Goal: Task Accomplishment & Management: Use online tool/utility

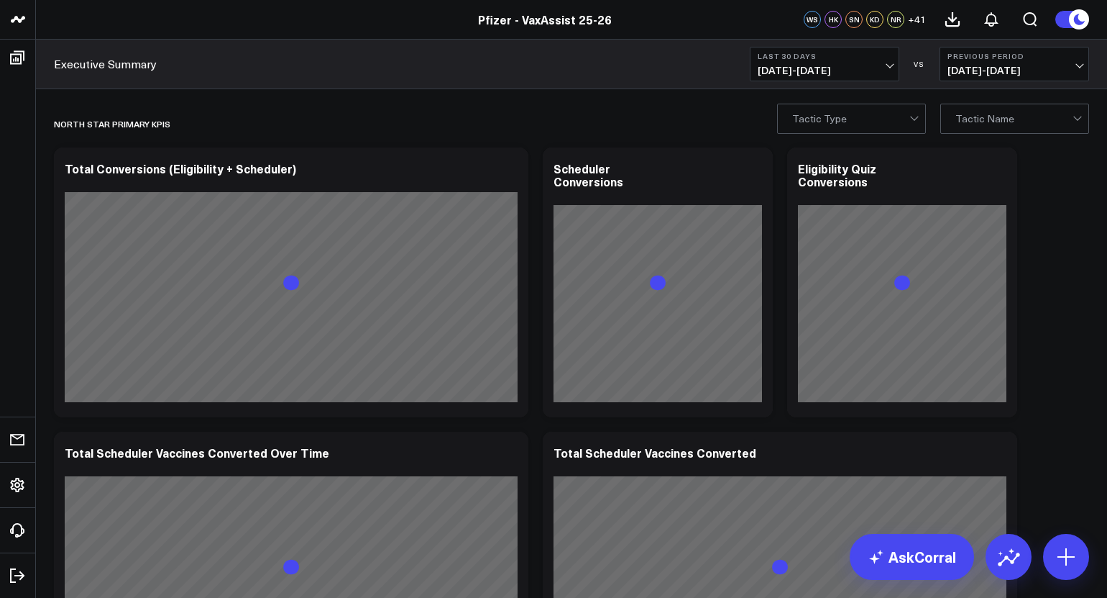
click at [1007, 68] on span "[DATE] - [DATE]" at bounding box center [1015, 71] width 134 height 12
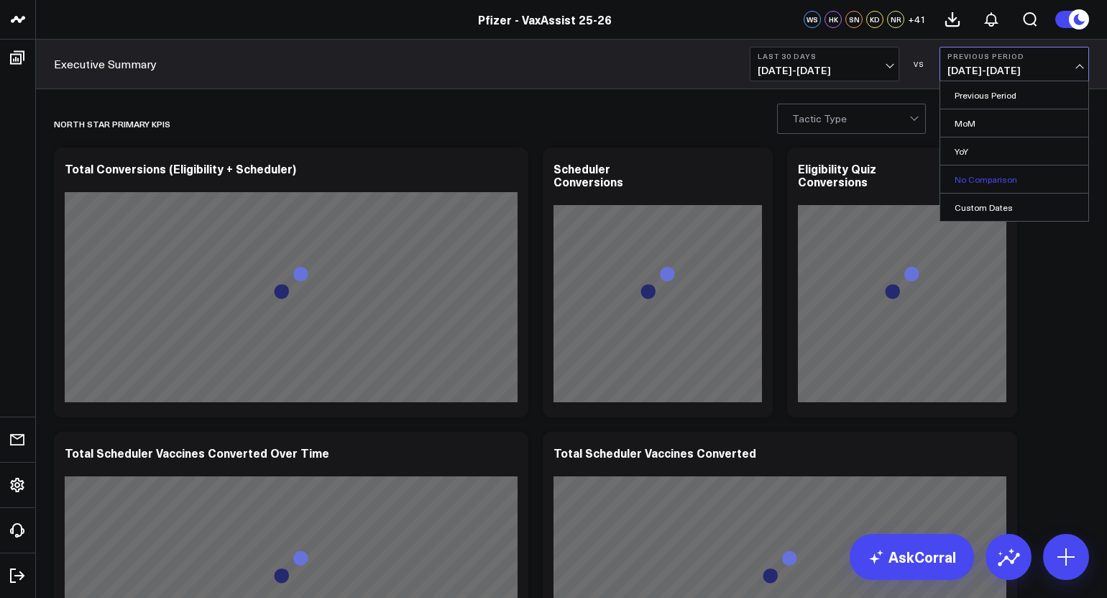
click at [1019, 189] on link "No Comparison" at bounding box center [1015, 178] width 148 height 27
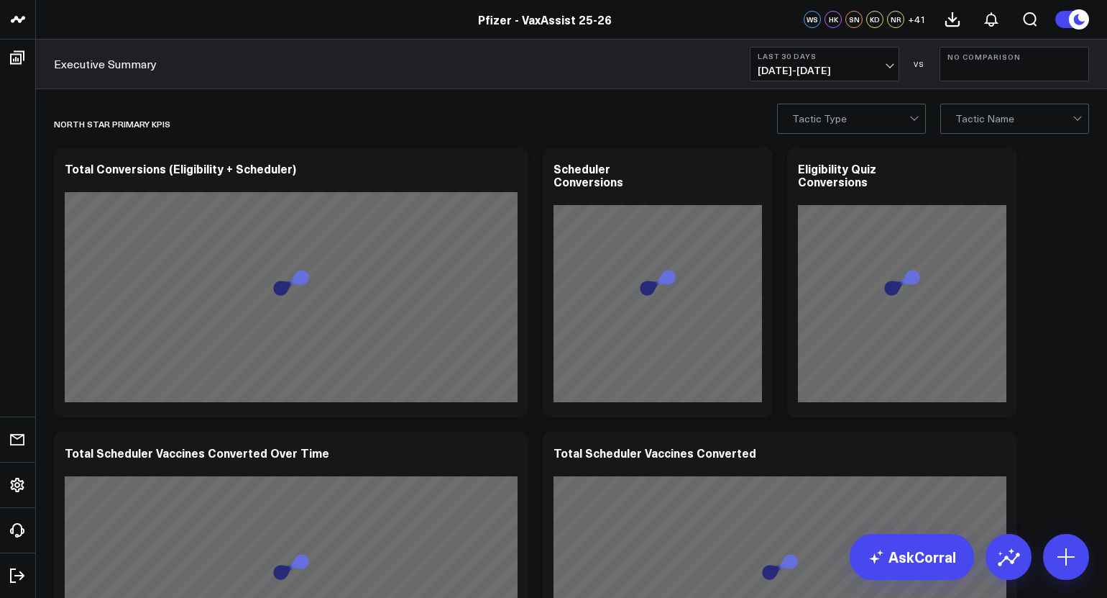
click at [813, 67] on span "[DATE] - [DATE]" at bounding box center [825, 71] width 134 height 12
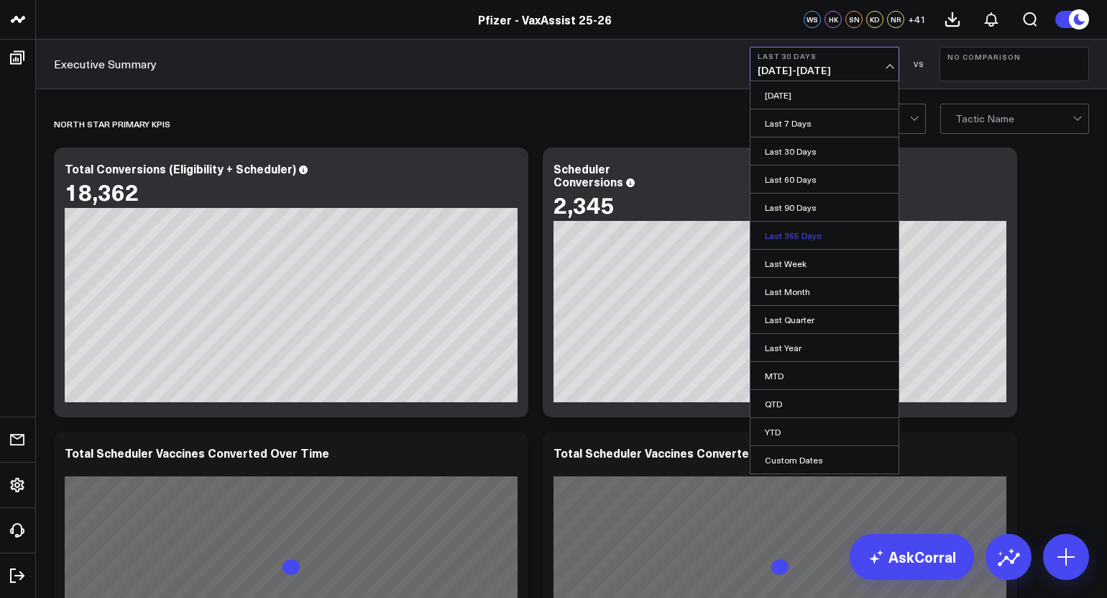
click at [821, 234] on link "Last 365 Days" at bounding box center [825, 234] width 148 height 27
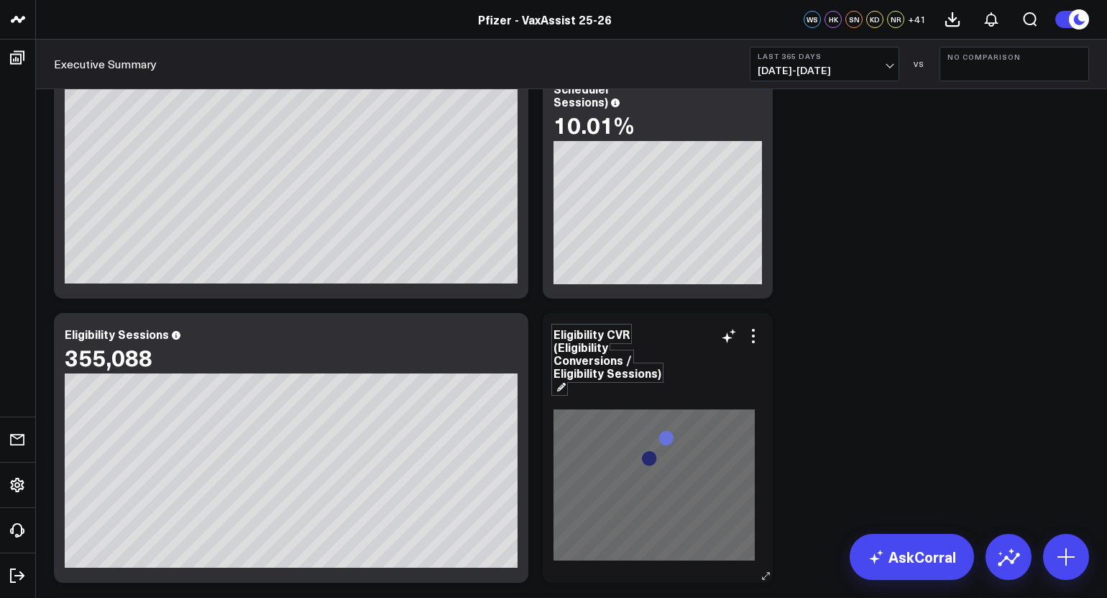
scroll to position [2263, 0]
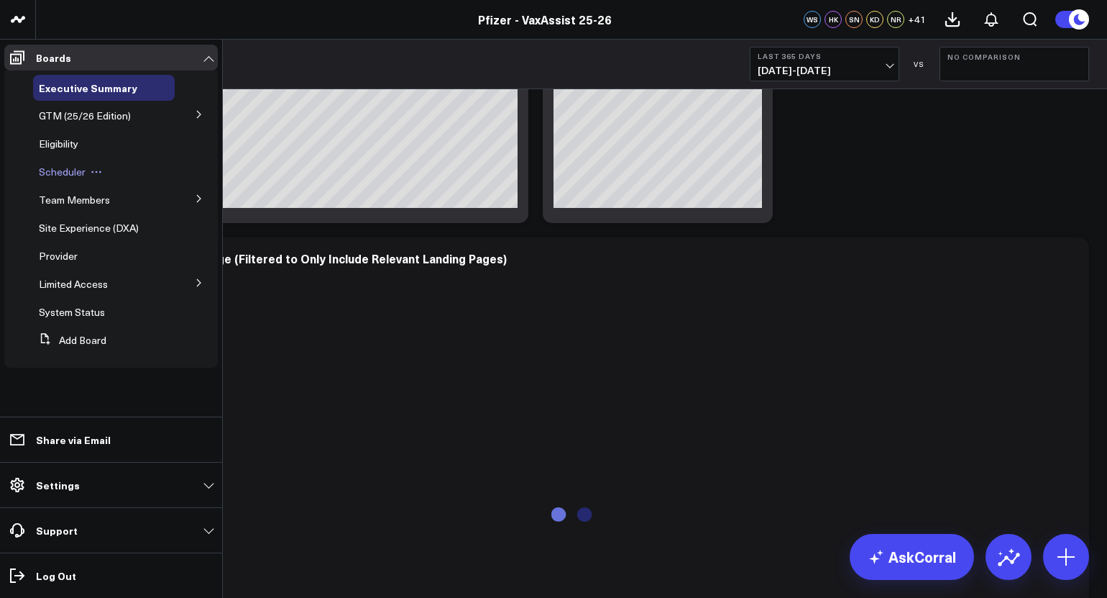
click at [73, 171] on span "Scheduler" at bounding box center [62, 172] width 47 height 14
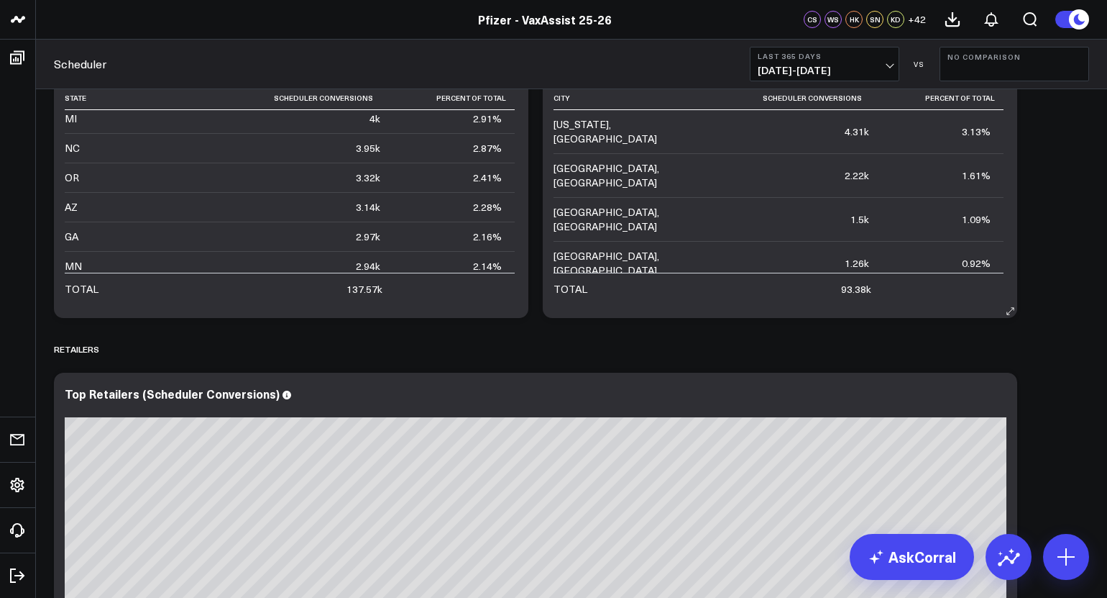
scroll to position [2427, 0]
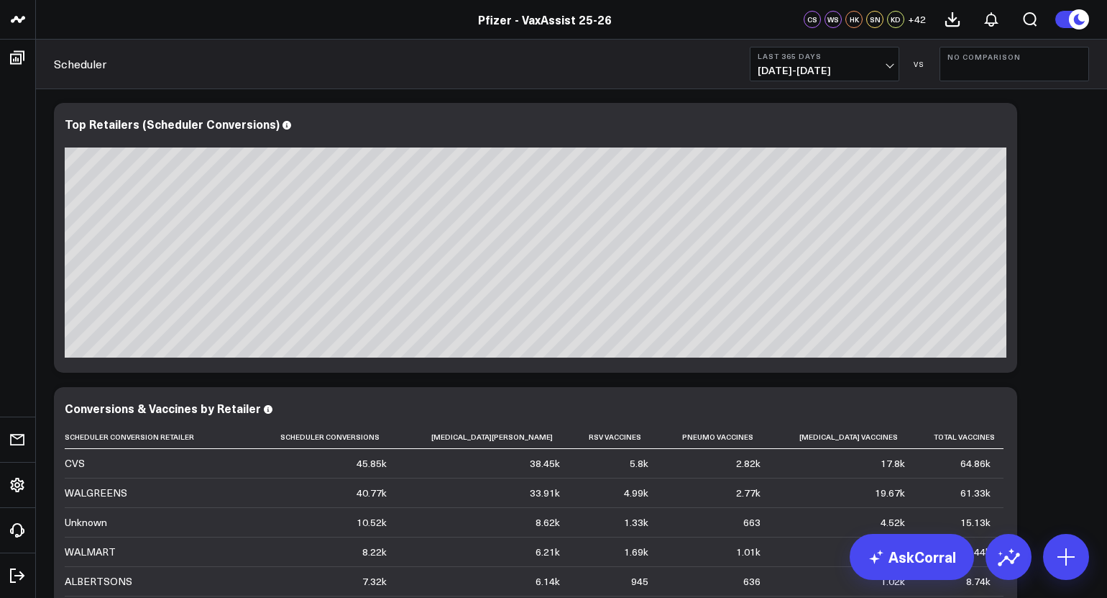
click at [864, 67] on span "[DATE] - [DATE]" at bounding box center [825, 71] width 134 height 12
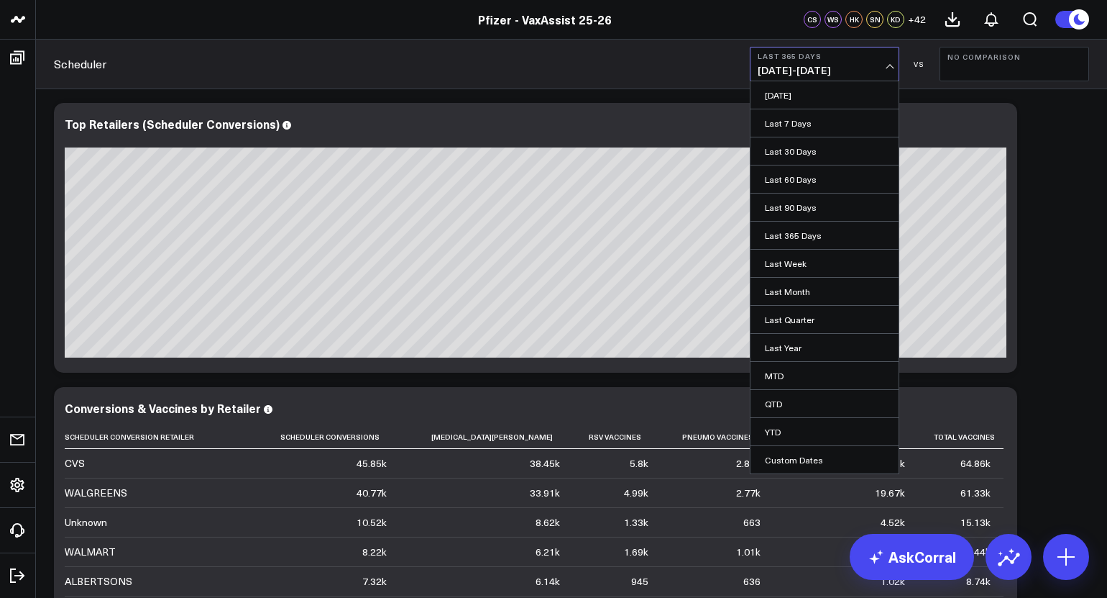
scroll to position [2517, 0]
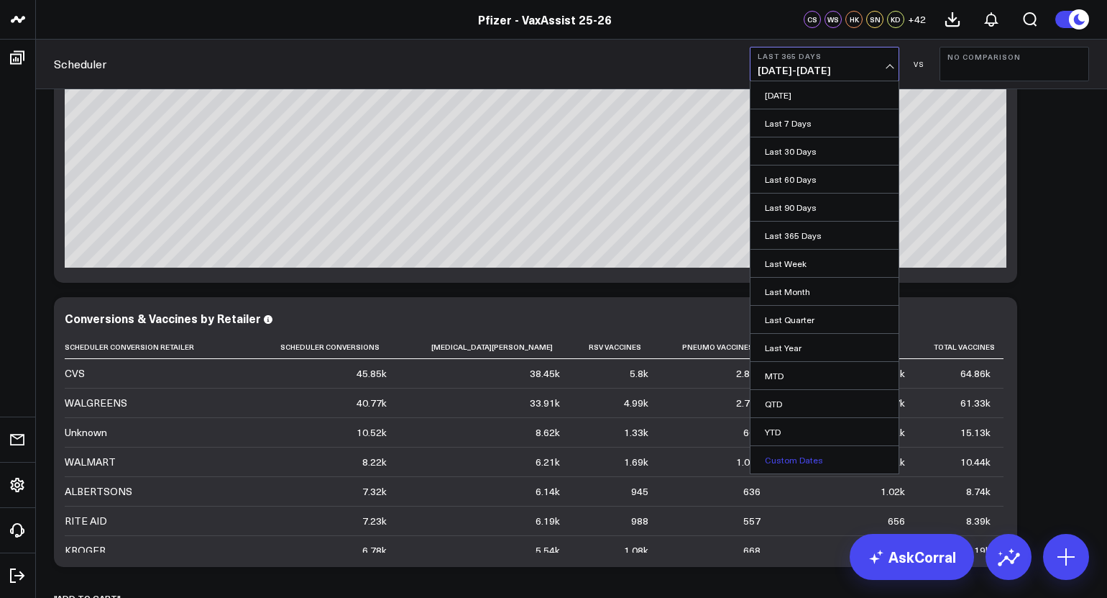
click at [805, 460] on link "Custom Dates" at bounding box center [825, 459] width 148 height 27
select select "7"
select select "2025"
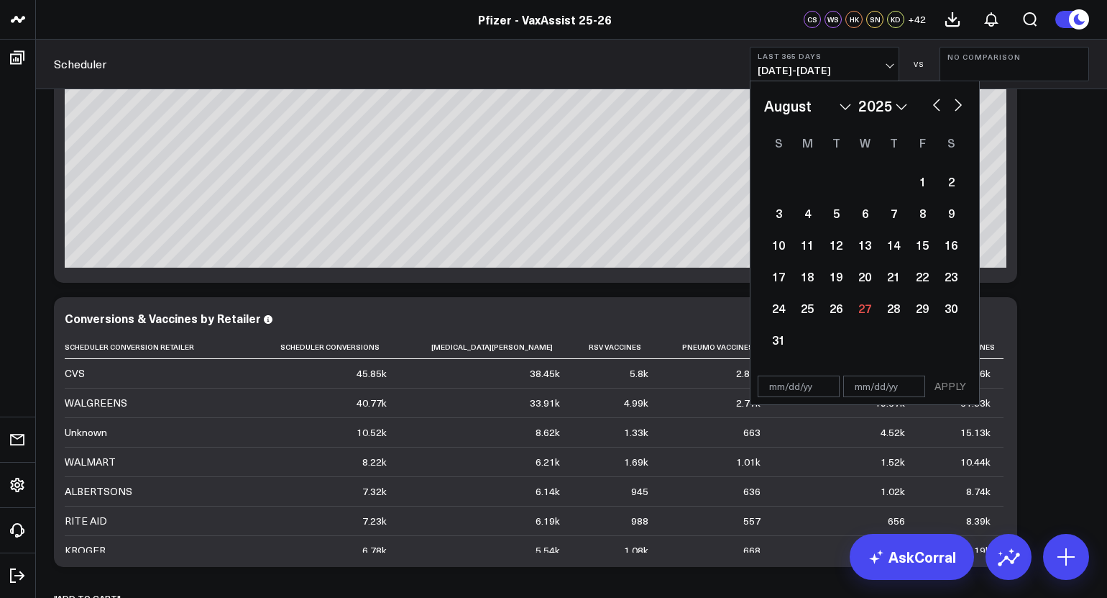
click at [779, 388] on input "text" at bounding box center [799, 386] width 82 height 22
select select "7"
select select "2025"
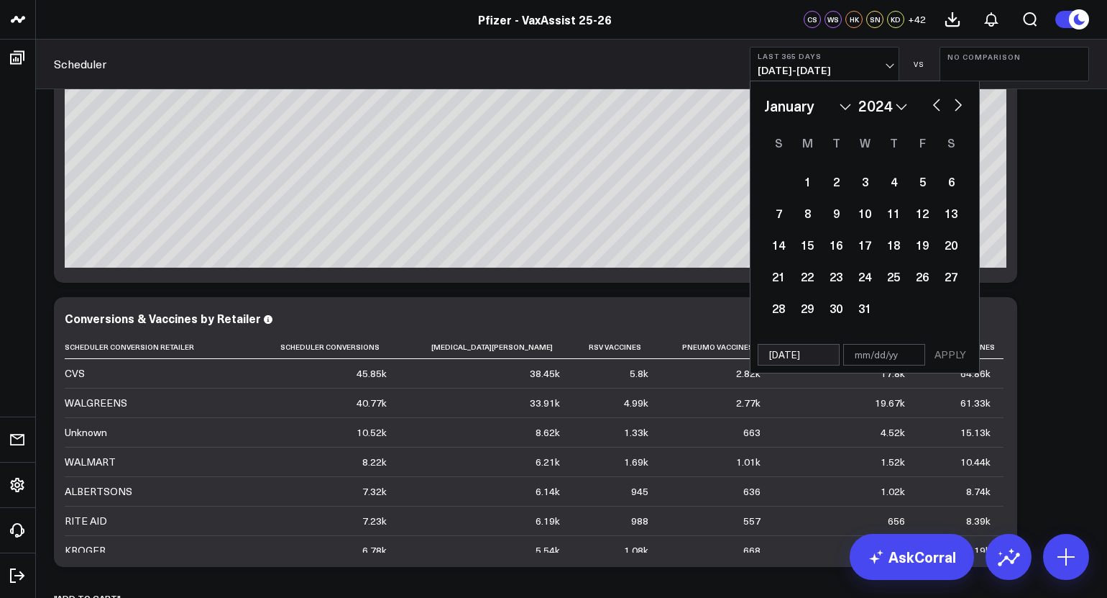
type input "[DATE]"
click at [863, 360] on input "text" at bounding box center [885, 355] width 82 height 22
select select "2024"
type input "12/"
select select "2024"
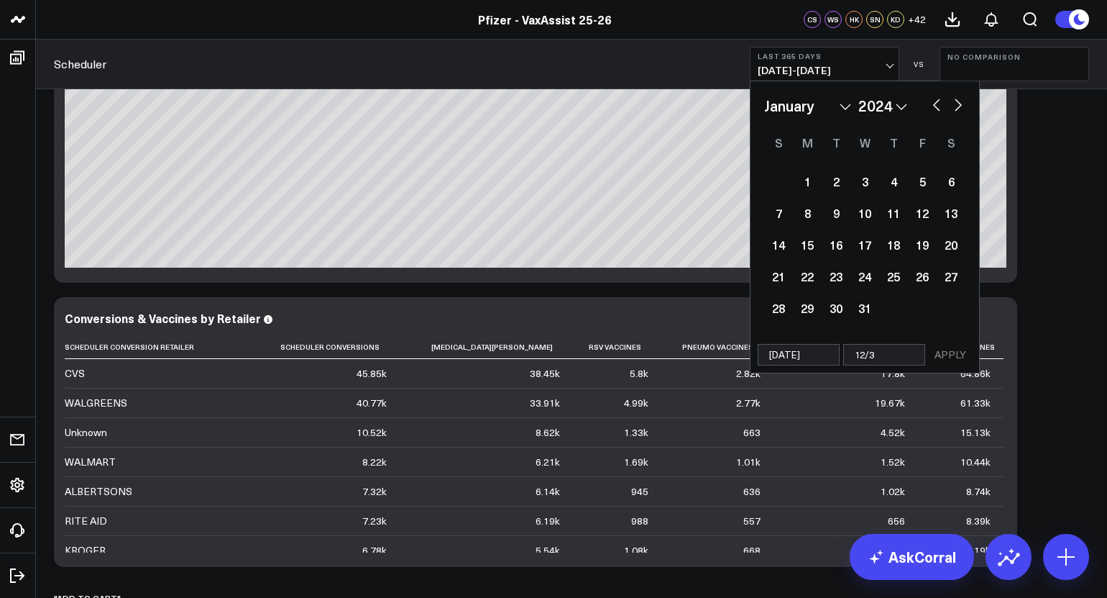
type input "12/31"
select select "2024"
type input "[DATE]"
select select "2024"
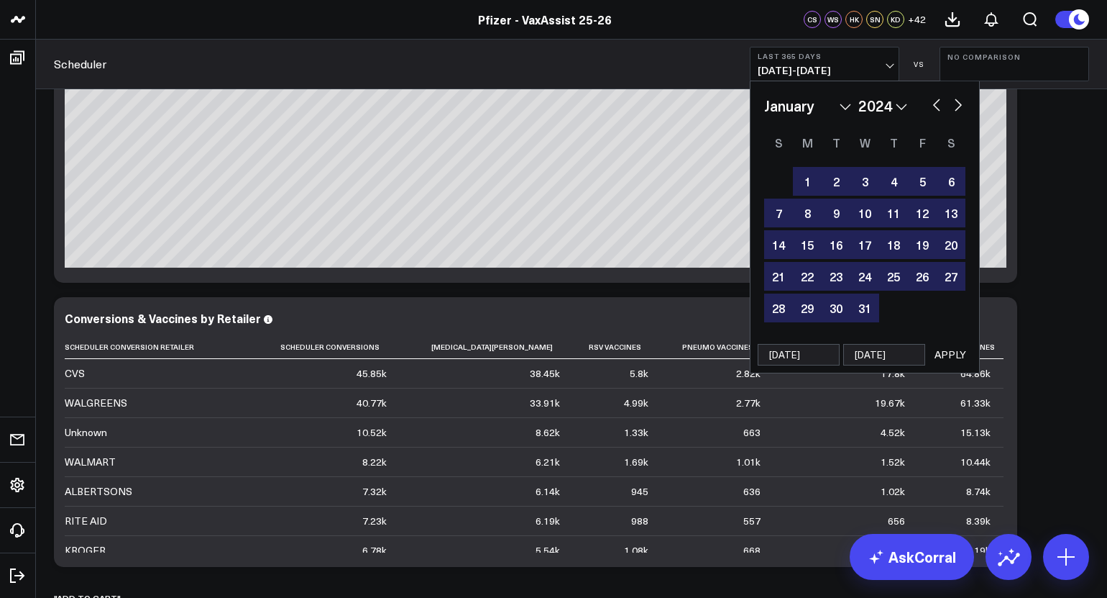
type input "[DATE]"
click at [956, 351] on button "APPLY" at bounding box center [950, 355] width 43 height 22
